Goal: Task Accomplishment & Management: Use online tool/utility

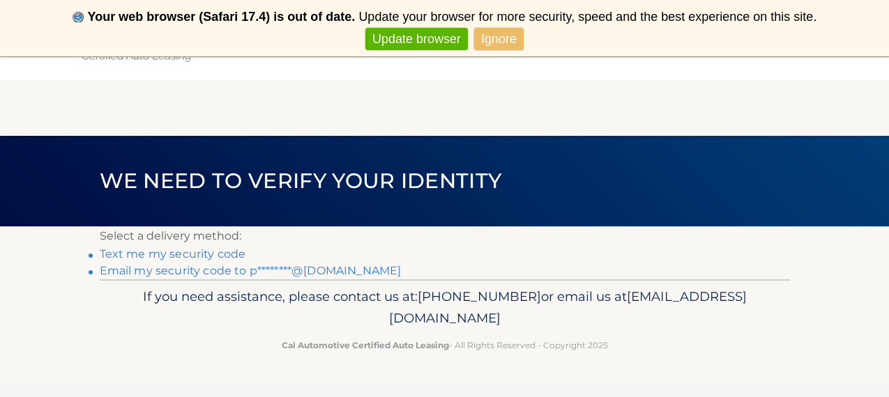
click at [203, 272] on link "Email my security code to p********@gmail.com" at bounding box center [251, 270] width 302 height 13
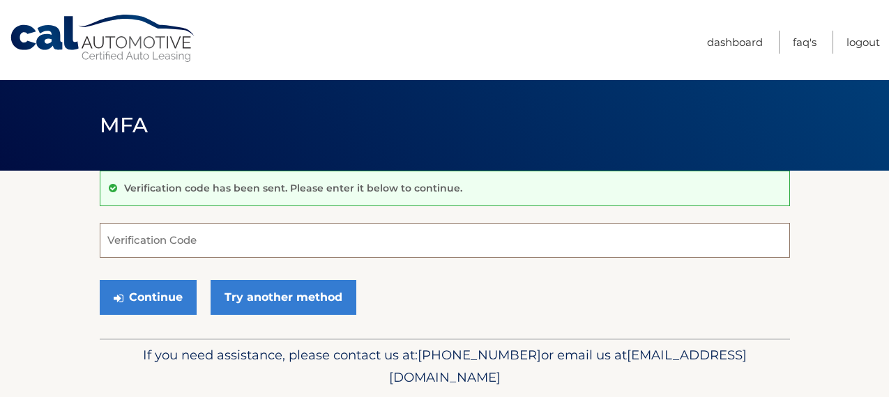
click at [252, 233] on input "Verification Code" at bounding box center [445, 240] width 690 height 35
type input "551500"
click at [147, 297] on button "Continue" at bounding box center [148, 297] width 97 height 35
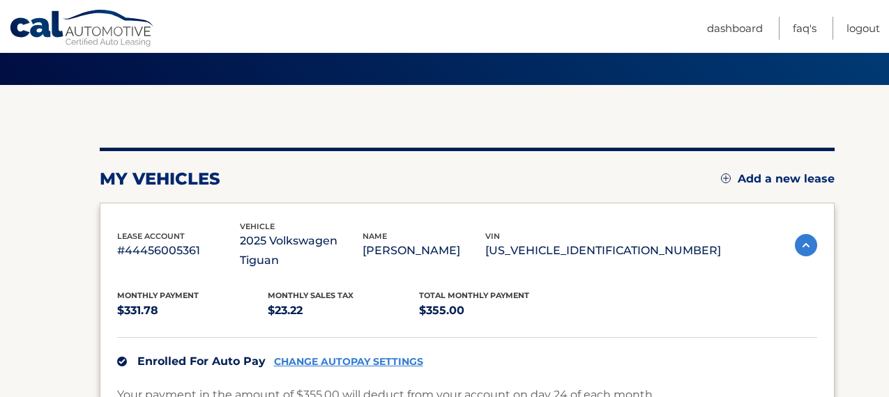
scroll to position [90, 0]
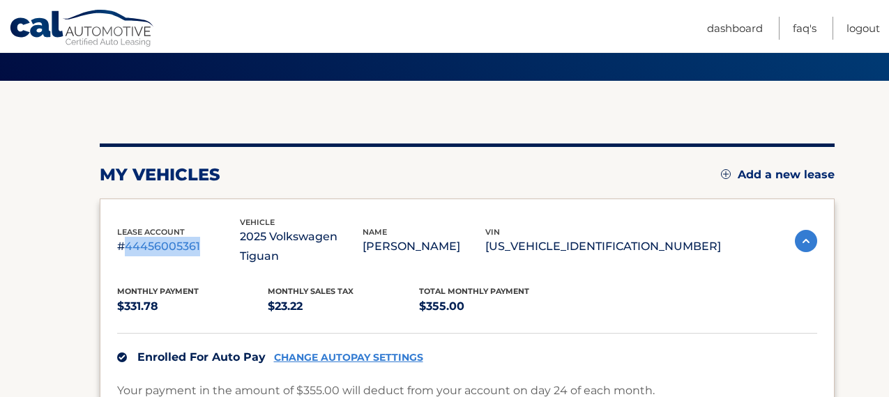
drag, startPoint x: 199, startPoint y: 236, endPoint x: 128, endPoint y: 233, distance: 71.2
click at [128, 237] on p "#44456005361" at bounding box center [178, 247] width 123 height 20
copy p "44456005361"
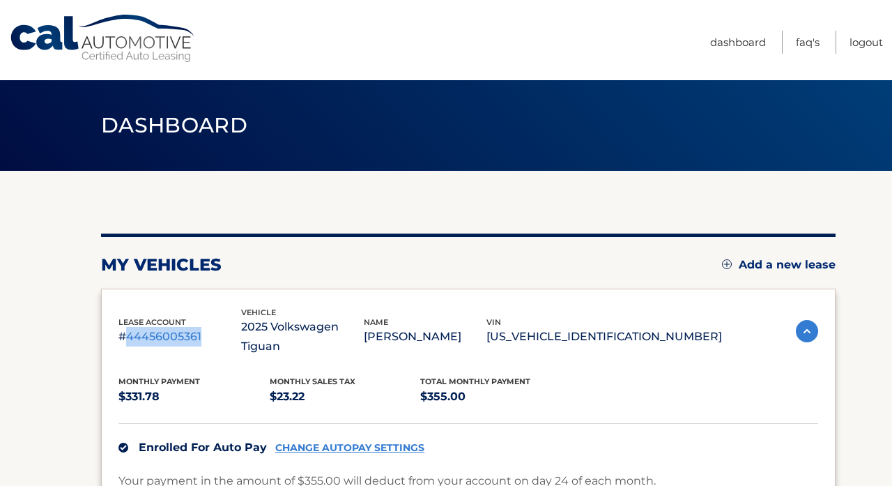
drag, startPoint x: 194, startPoint y: 325, endPoint x: 128, endPoint y: 326, distance: 65.5
click at [128, 327] on p "#44456005361" at bounding box center [179, 337] width 123 height 20
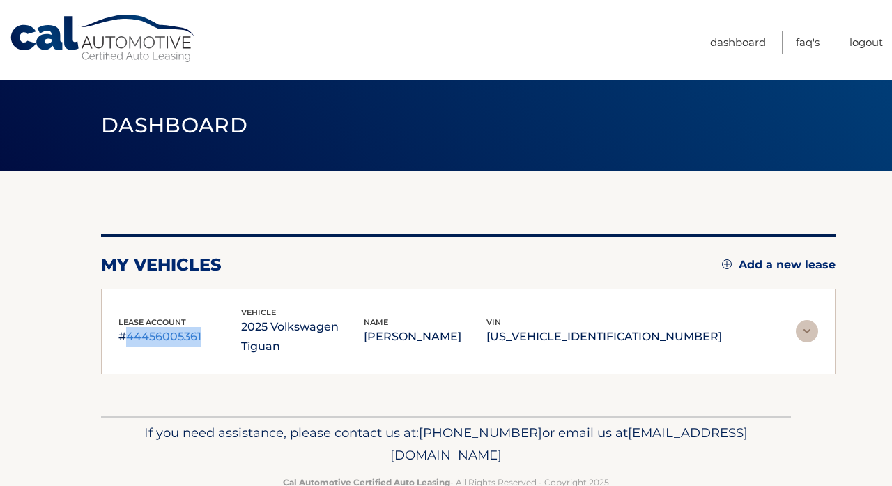
copy p "44456005361"
